Goal: Contribute content

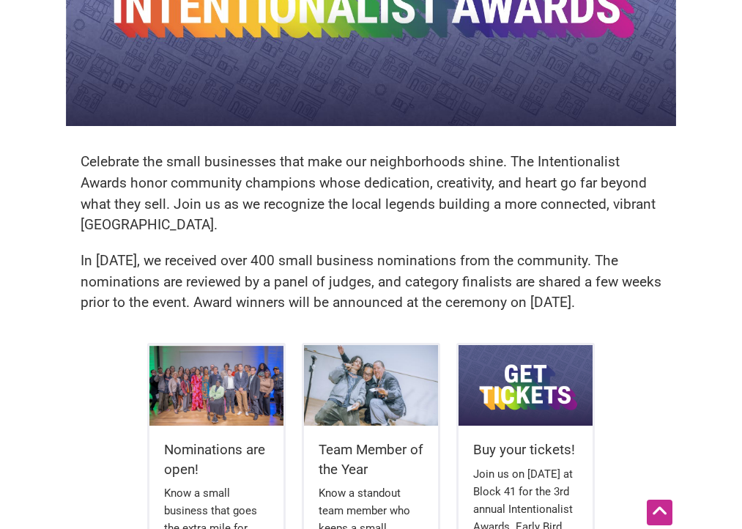
scroll to position [164, 0]
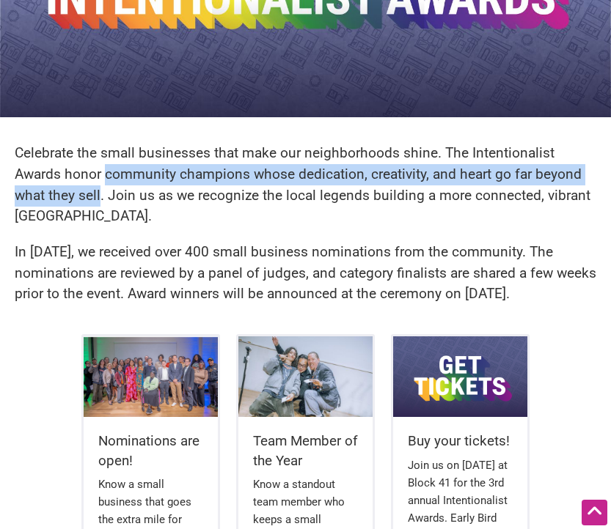
drag, startPoint x: 106, startPoint y: 178, endPoint x: 100, endPoint y: 191, distance: 14.4
click at [100, 191] on p "Celebrate the small businesses that make our neighborhoods shine. The Intention…" at bounding box center [305, 185] width 581 height 84
copy p "community champions whose dedication, creativity, and heart go far beyond what …"
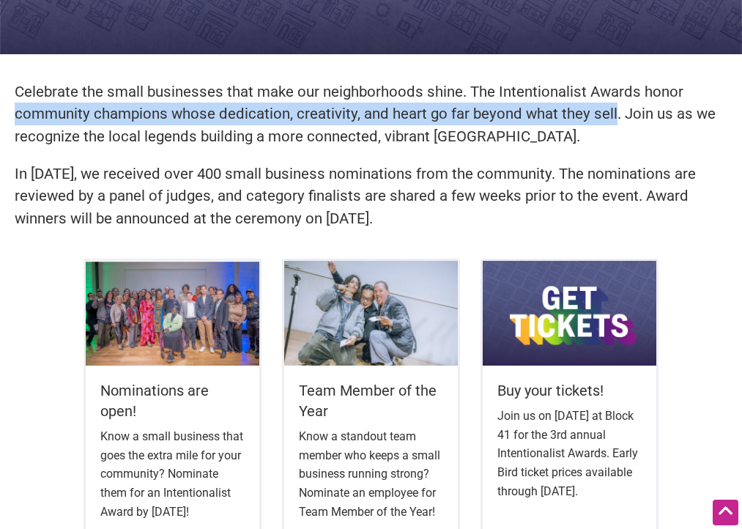
scroll to position [257, 0]
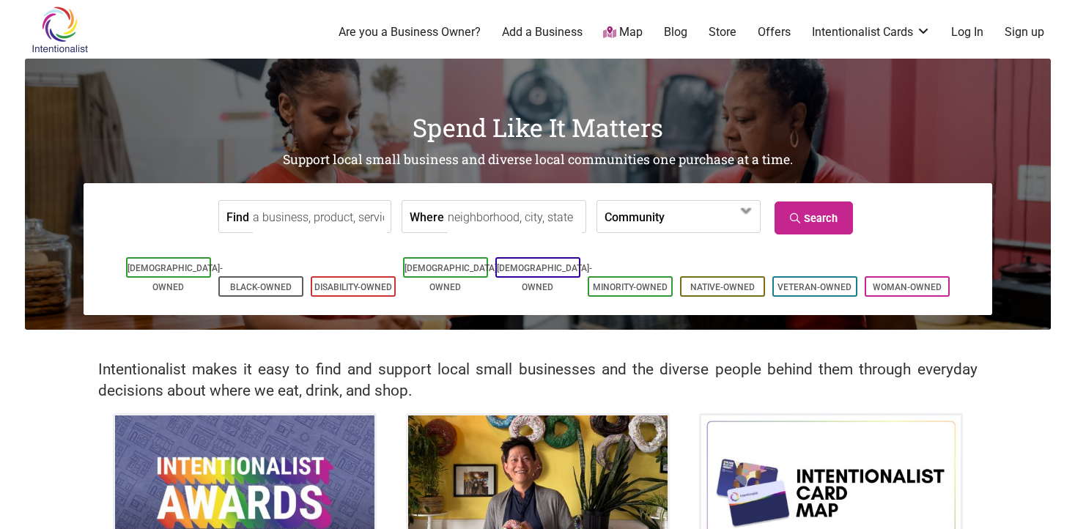
click at [75, 36] on img at bounding box center [60, 30] width 70 height 48
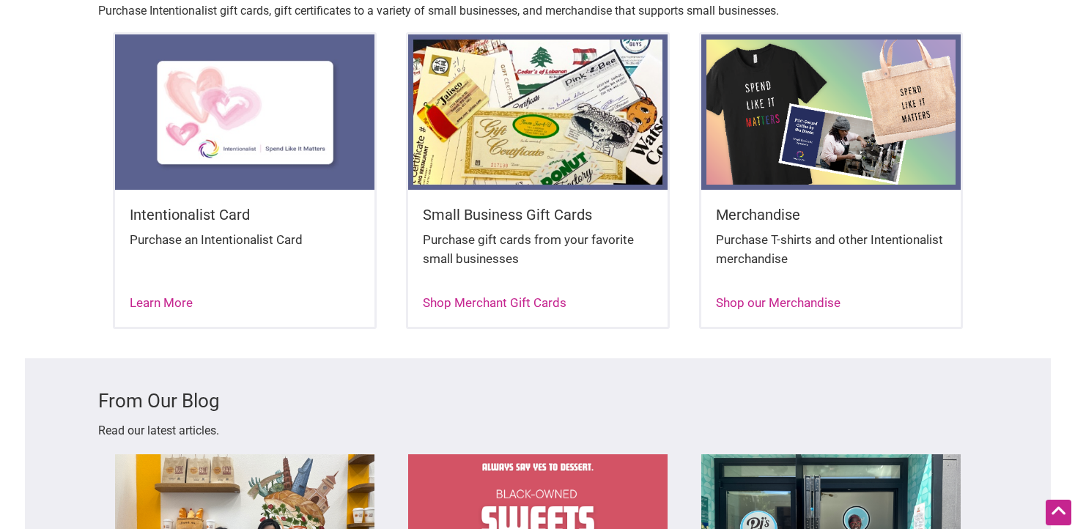
scroll to position [2507, 0]
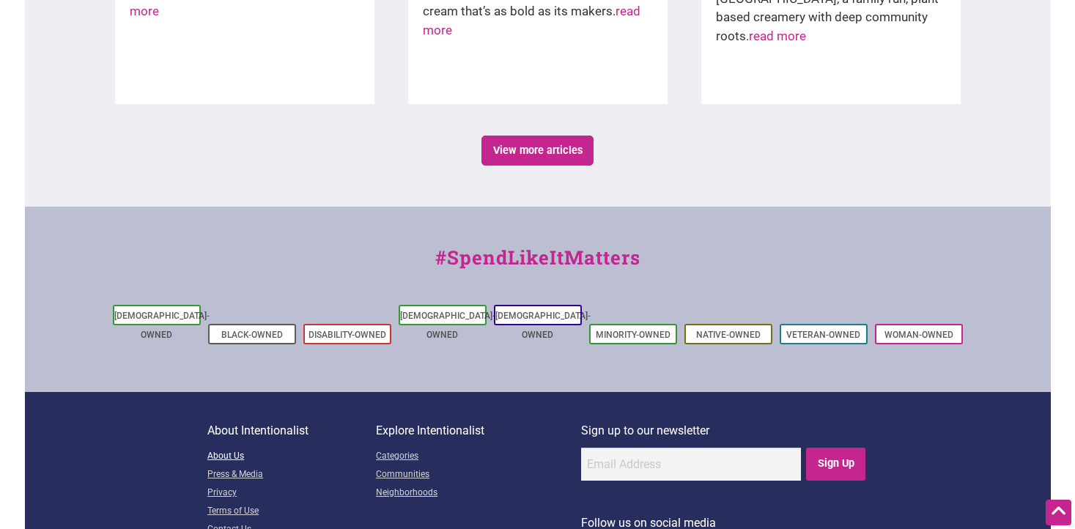
click at [231, 448] on link "About Us" at bounding box center [291, 457] width 169 height 18
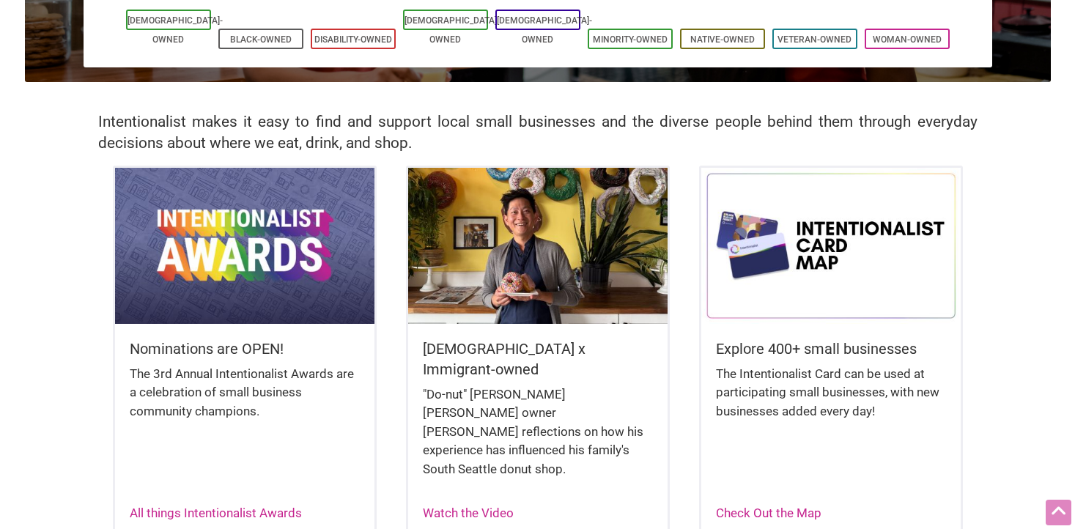
scroll to position [248, 0]
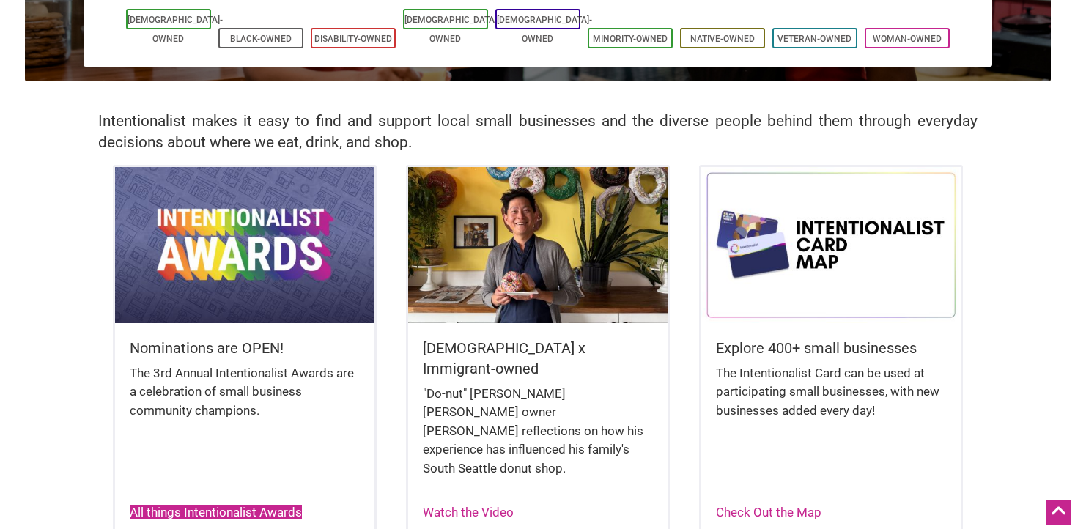
click at [231, 505] on link "All things Intentionalist Awards" at bounding box center [216, 512] width 172 height 15
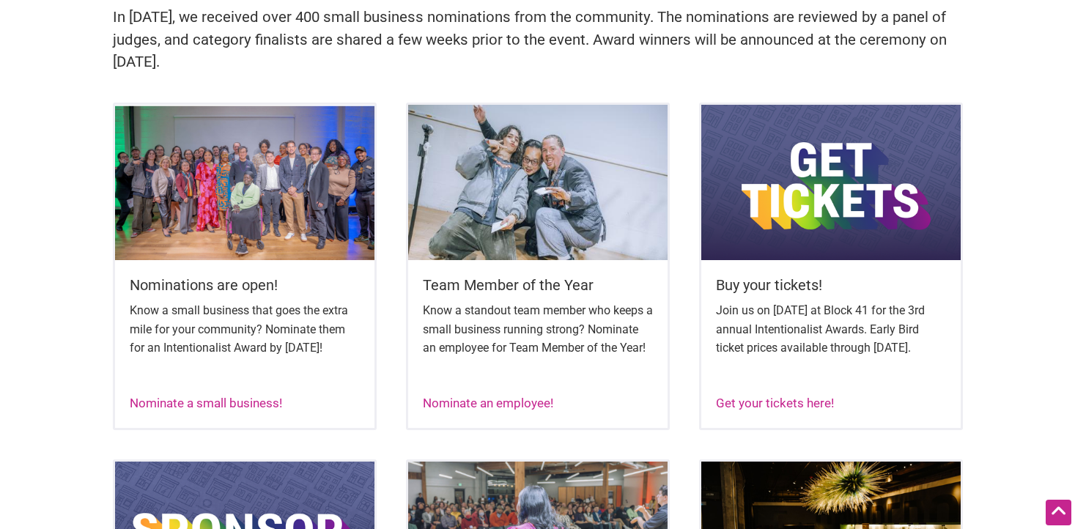
scroll to position [525, 0]
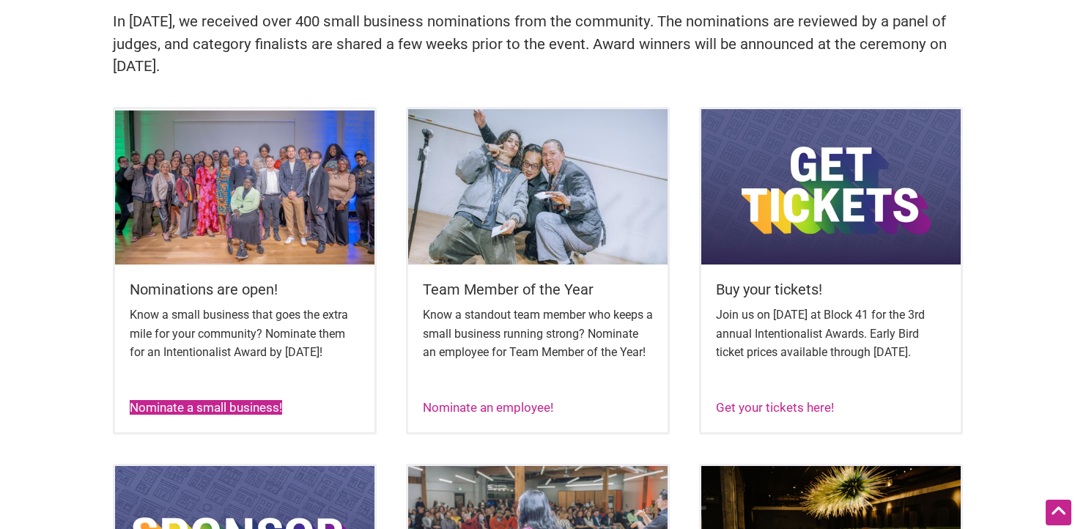
click at [224, 415] on link "Nominate a small business!" at bounding box center [206, 407] width 152 height 15
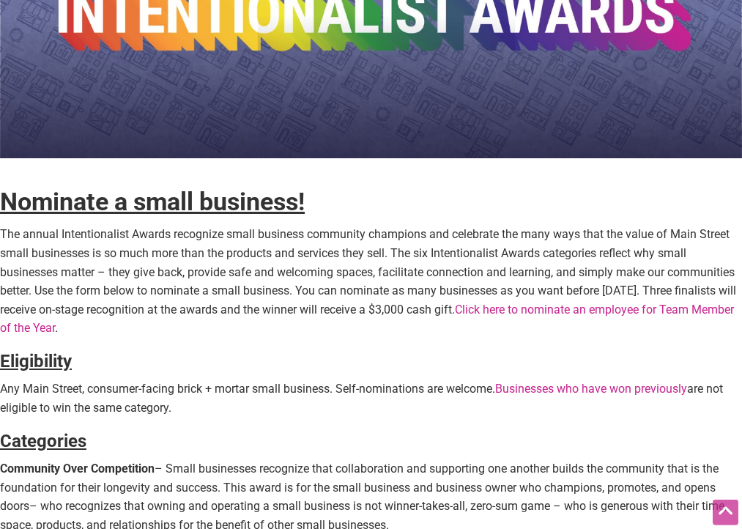
scroll to position [180, 0]
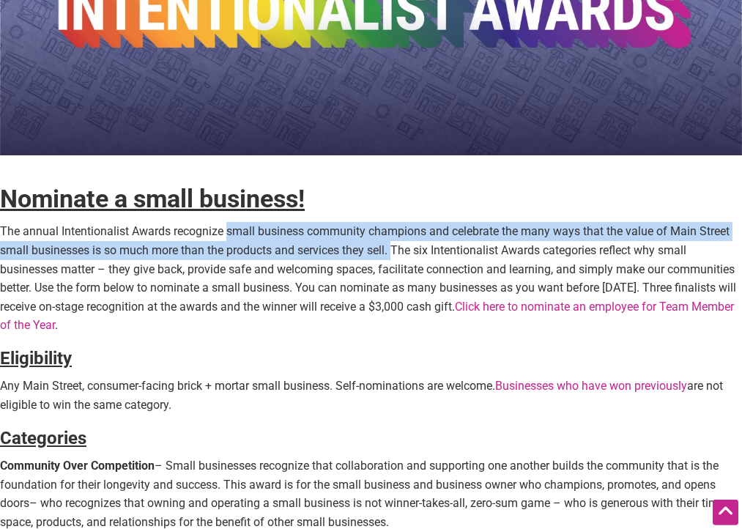
drag, startPoint x: 226, startPoint y: 234, endPoint x: 391, endPoint y: 245, distance: 165.3
click at [394, 247] on p "The annual Intentionalist Awards recognize small business community champions a…" at bounding box center [371, 278] width 742 height 113
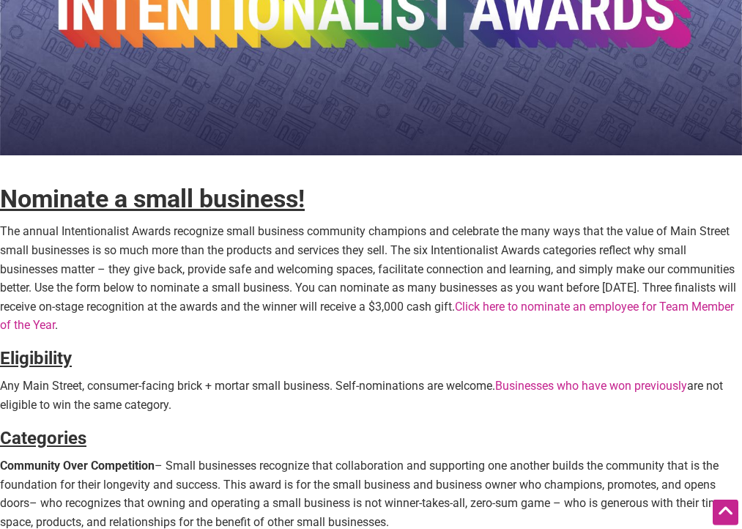
click at [362, 293] on p "The annual Intentionalist Awards recognize small business community champions a…" at bounding box center [371, 278] width 742 height 113
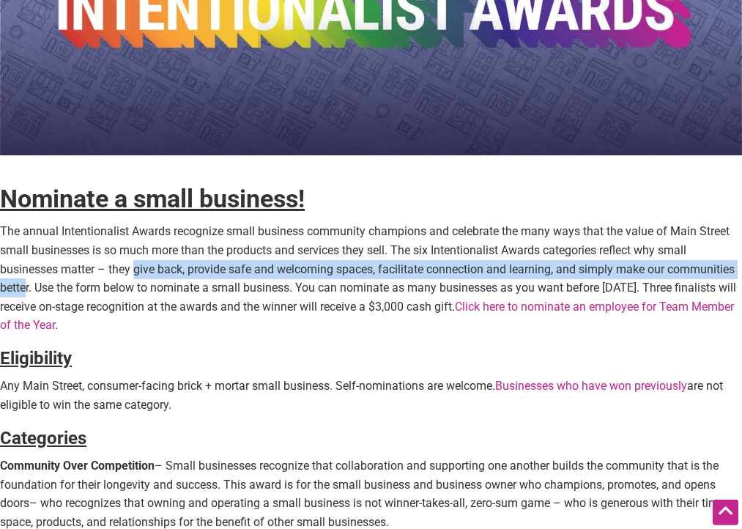
drag, startPoint x: 134, startPoint y: 273, endPoint x: 27, endPoint y: 290, distance: 108.4
click at [27, 290] on p "The annual Intentionalist Awards recognize small business community champions a…" at bounding box center [371, 278] width 742 height 113
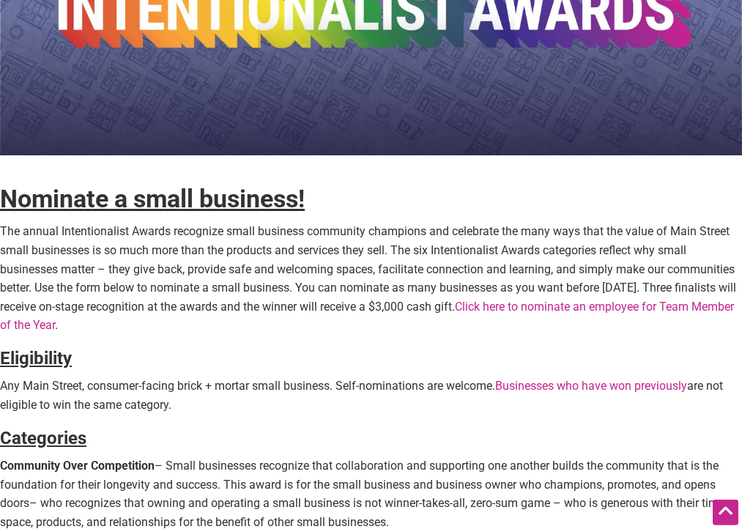
click at [29, 290] on p "The annual Intentionalist Awards recognize small business community champions a…" at bounding box center [371, 278] width 742 height 113
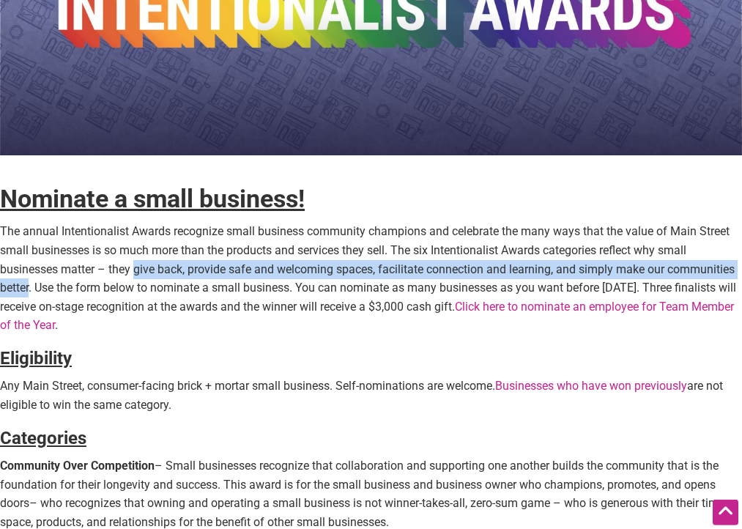
drag, startPoint x: 31, startPoint y: 291, endPoint x: 134, endPoint y: 268, distance: 105.8
click at [134, 268] on p "The annual Intentionalist Awards recognize small business community champions a…" at bounding box center [371, 278] width 742 height 113
copy p "give back, provide safe and welcoming spaces, facilitate connection and learnin…"
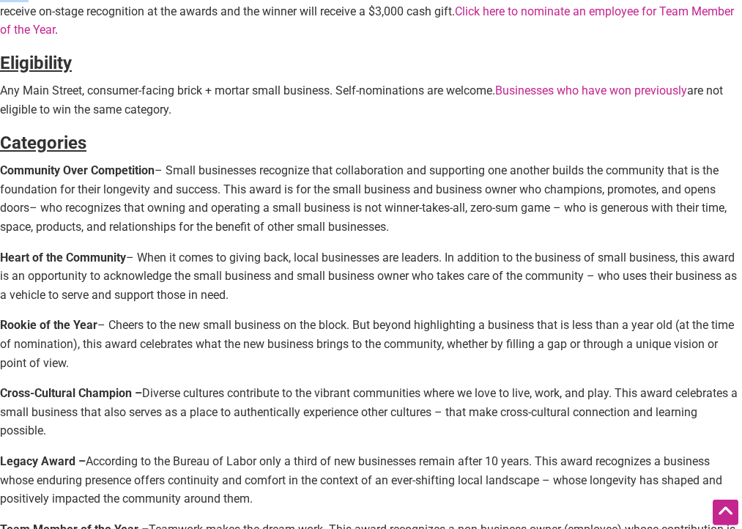
scroll to position [479, 0]
